Goal: Find specific page/section: Find specific page/section

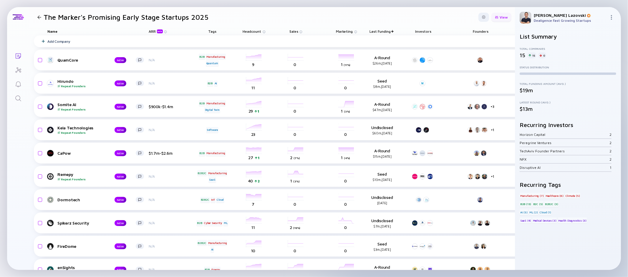
click at [492, 19] on div "View" at bounding box center [502, 17] width 20 height 9
click at [479, 76] on div "ARR beta" at bounding box center [484, 76] width 44 height 12
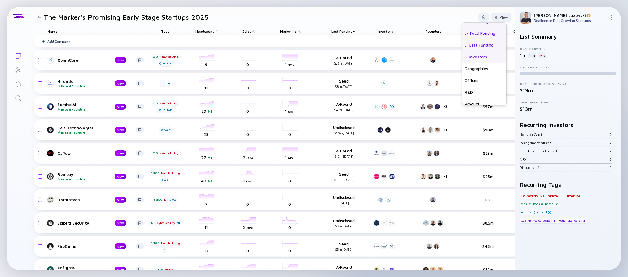
scroll to position [105, 0]
click at [474, 53] on div "Last Funding" at bounding box center [484, 53] width 44 height 12
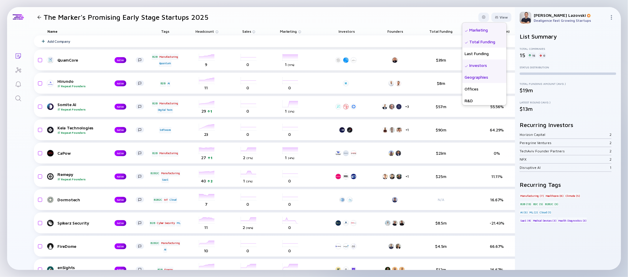
scroll to position [153, 0]
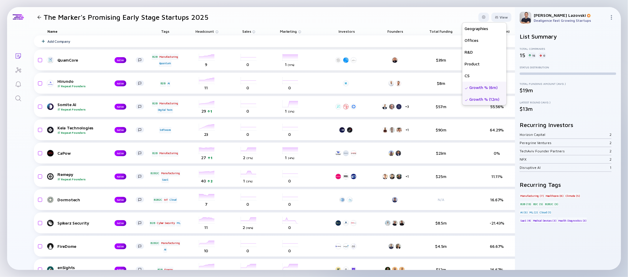
click at [473, 87] on div "Growth % (6m)" at bounding box center [484, 87] width 44 height 12
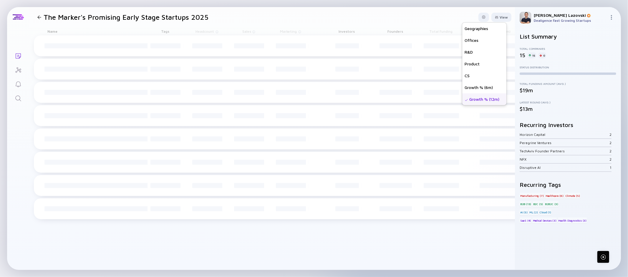
click at [472, 102] on div "Growth % (12m)" at bounding box center [484, 99] width 44 height 12
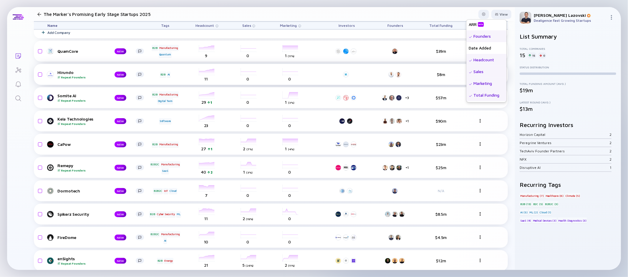
scroll to position [0, 0]
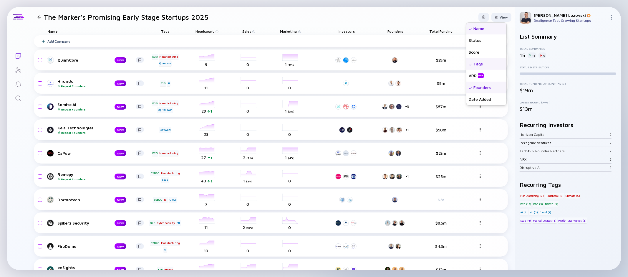
click at [384, 14] on header "The Marker's Promising Early Stage Startups 2025 View Name Status Score Tags AR…" at bounding box center [272, 17] width 486 height 20
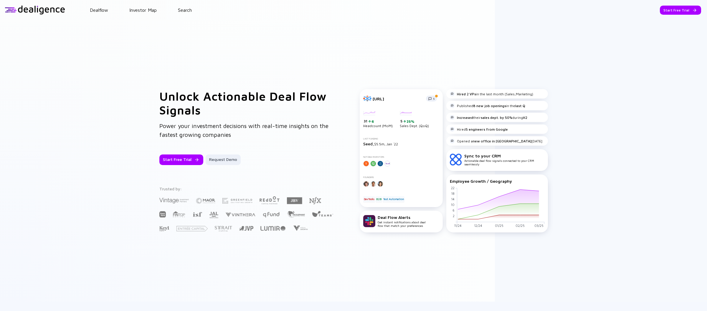
click at [195, 11] on div "Dealflow Investor Map Search" at bounding box center [386, 9] width 642 height 5
click at [192, 11] on div "Dealflow Investor Map Search" at bounding box center [386, 9] width 642 height 5
click at [191, 11] on link "Search" at bounding box center [185, 9] width 14 height 5
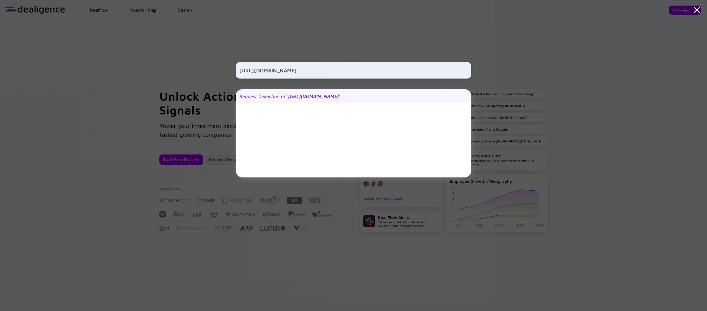
type input "https://www.linkedin.com/company/goextrovert-com/"
click at [374, 99] on div "Request Collection of ' https://www.linkedin.com/company/goextrovert-com/ '" at bounding box center [354, 96] width 236 height 14
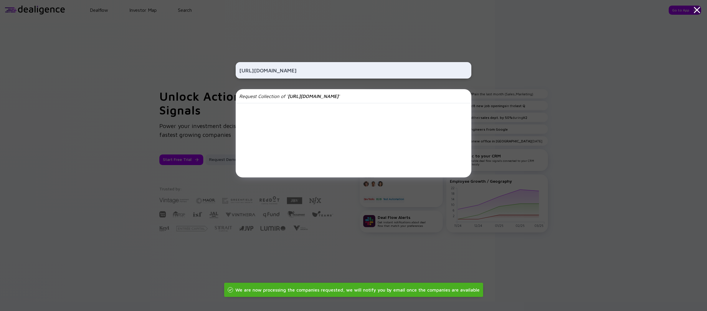
click at [111, 109] on div "https://www.linkedin.com/company/goextrovert-com/ Request Collection of ' https…" at bounding box center [353, 155] width 707 height 311
